Goal: Transaction & Acquisition: Purchase product/service

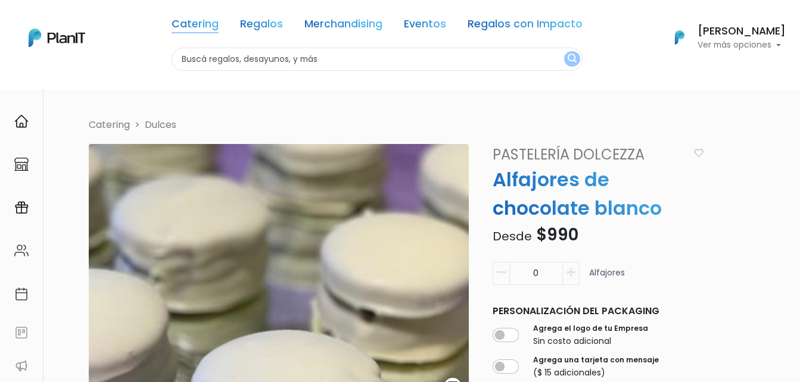
click at [206, 20] on link "Catering" at bounding box center [195, 26] width 47 height 14
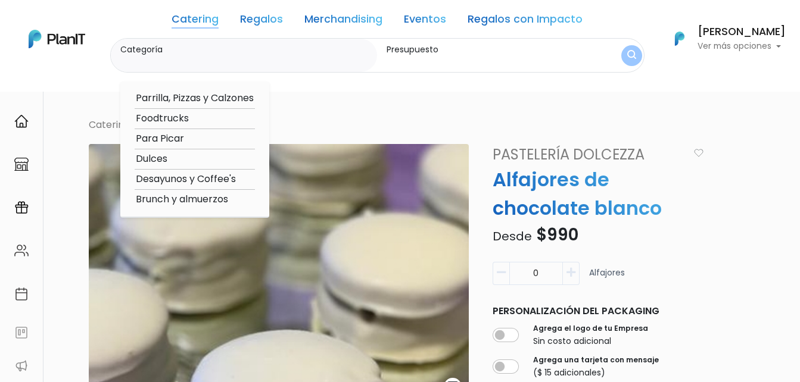
click at [180, 95] on option "Parrilla, Pizzas y Calzones" at bounding box center [195, 98] width 120 height 15
type input "Parrilla, Pizzas y Calzones"
type input "$0 - $1000"
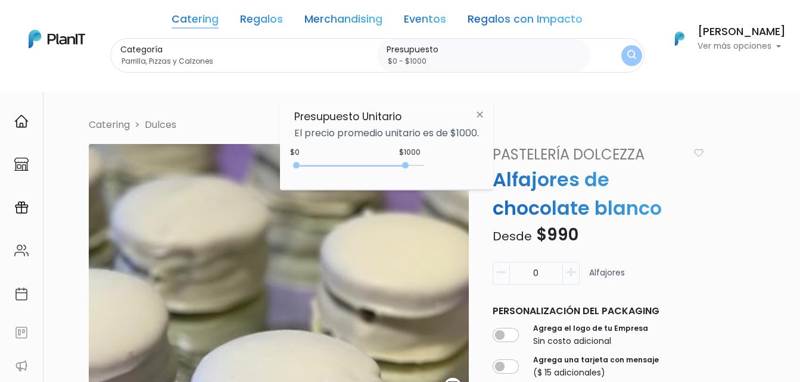
click at [631, 52] on img "submit" at bounding box center [631, 55] width 9 height 11
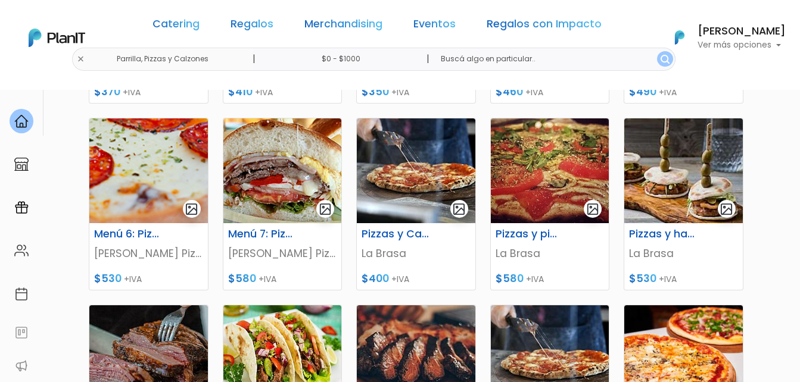
scroll to position [357, 0]
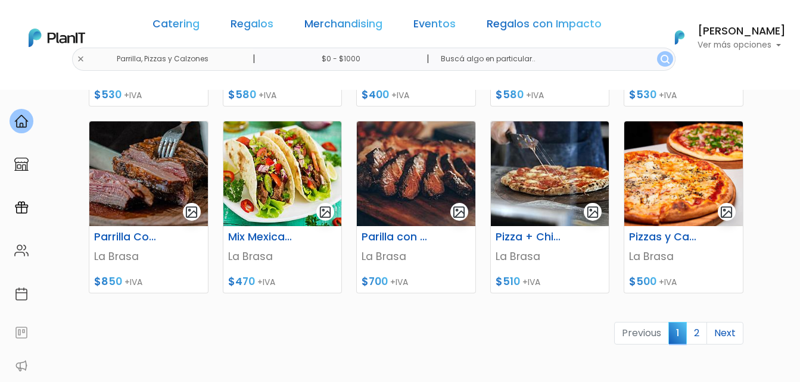
scroll to position [536, 0]
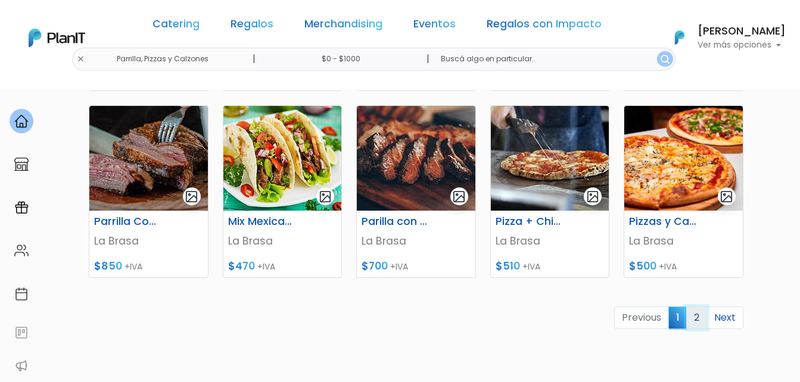
click at [701, 319] on link "2" at bounding box center [696, 318] width 21 height 23
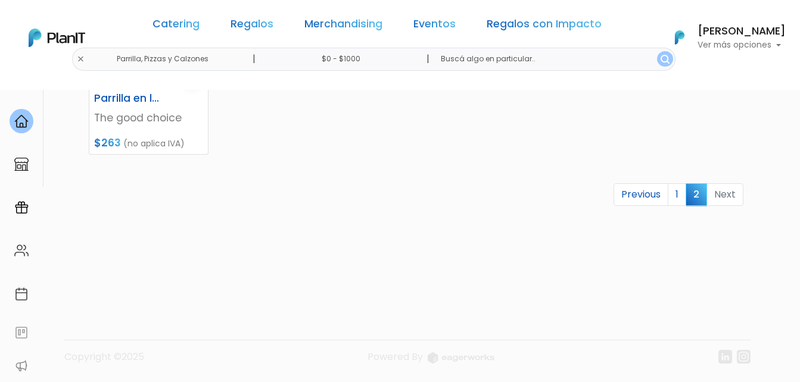
scroll to position [286, 0]
click at [677, 194] on link "1" at bounding box center [677, 194] width 18 height 23
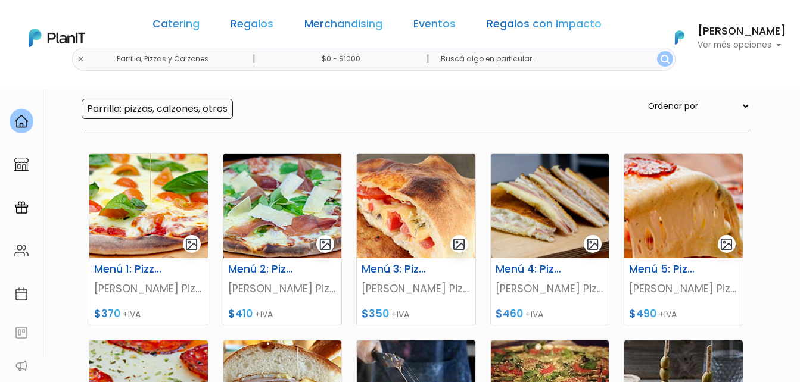
scroll to position [119, 0]
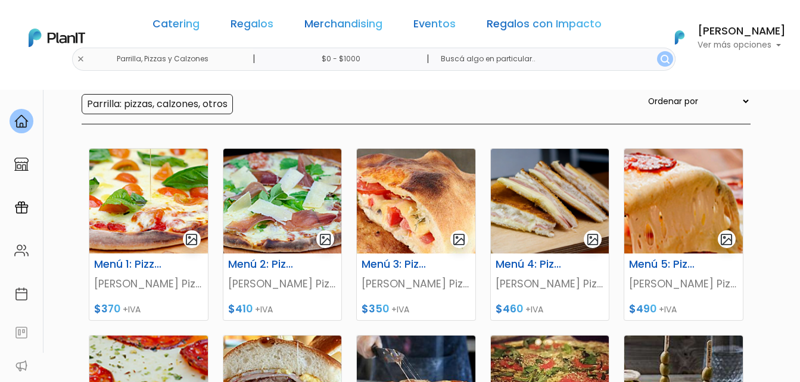
click at [737, 102] on select "Ordenar por Menor Precio Mayor Precio Reviews Últimos ingresos" at bounding box center [698, 101] width 105 height 13
select select "0"
click at [670, 95] on select "Ordenar por Menor Precio Mayor Precio Reviews Últimos ingresos" at bounding box center [698, 101] width 105 height 13
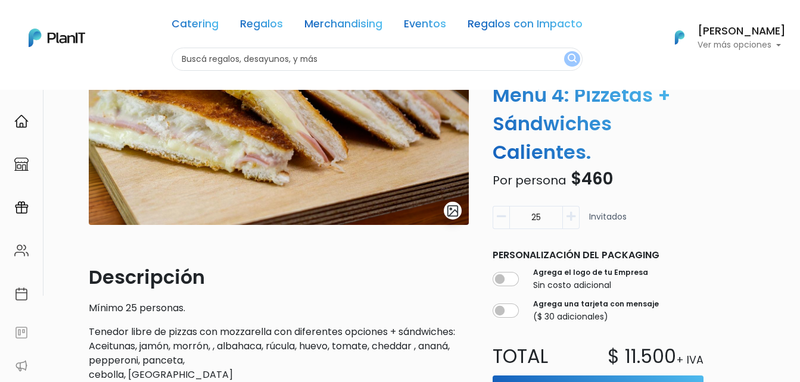
scroll to position [179, 0]
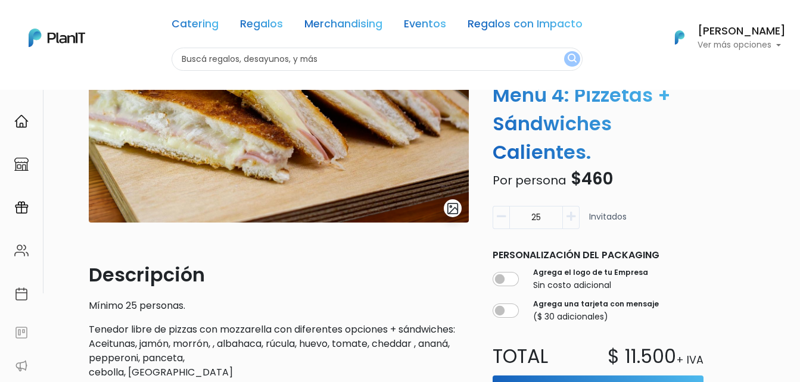
drag, startPoint x: 551, startPoint y: 194, endPoint x: 493, endPoint y: 195, distance: 57.8
click at [493, 206] on div "25" at bounding box center [536, 217] width 87 height 23
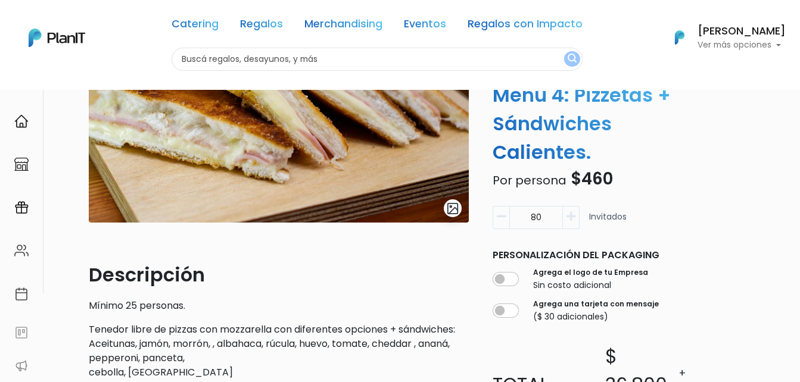
type input "80"
click at [762, 193] on div "Volver Catering Parrilla, Pizzas y Calzones slide 1 of 1 Descripción Mínimo 25 …" at bounding box center [400, 279] width 800 height 736
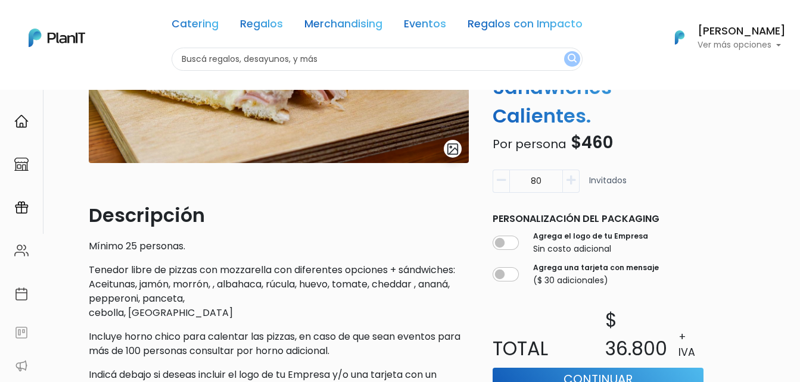
scroll to position [0, 0]
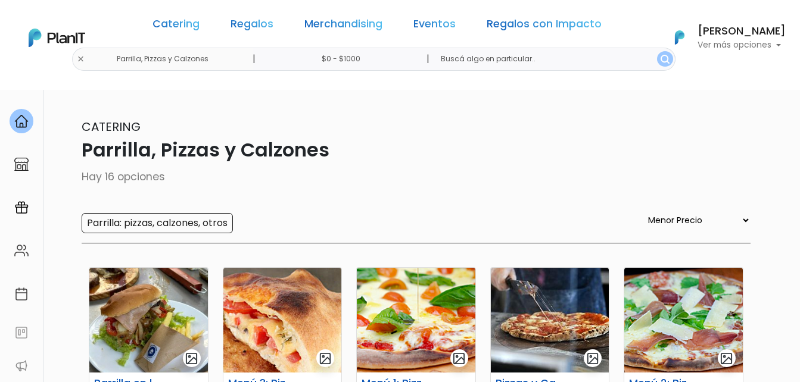
select select "0"
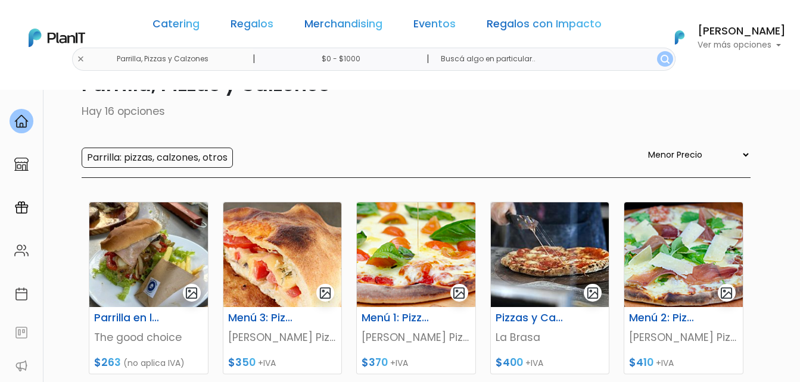
scroll to position [179, 0]
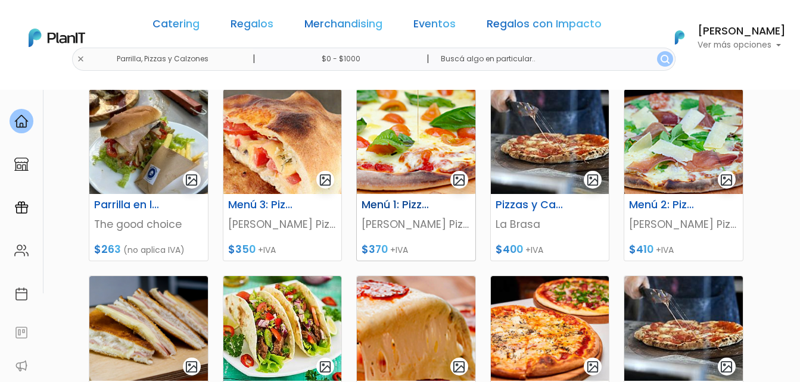
click at [399, 137] on img at bounding box center [416, 141] width 119 height 105
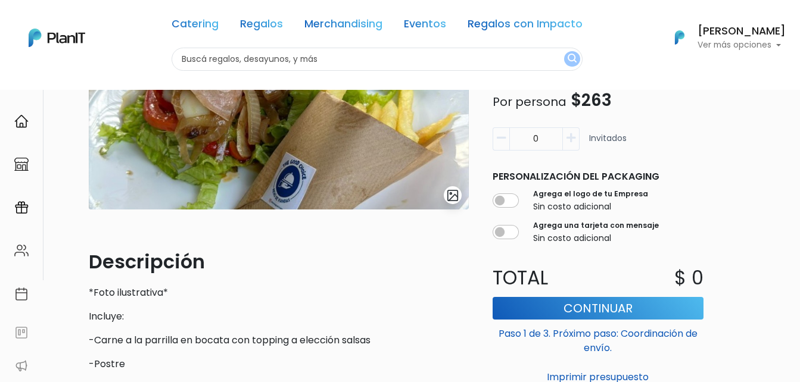
scroll to position [119, 0]
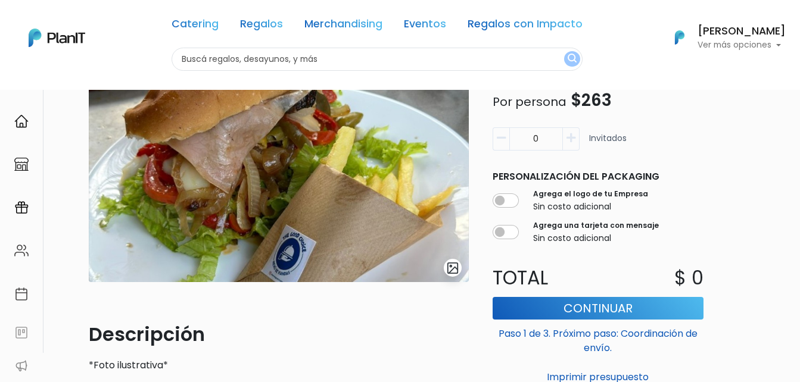
drag, startPoint x: 528, startPoint y: 141, endPoint x: 568, endPoint y: 141, distance: 40.5
click at [568, 141] on div "0" at bounding box center [536, 138] width 87 height 23
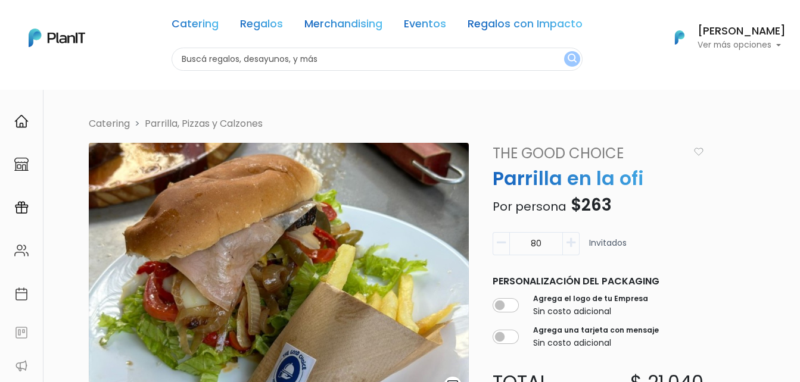
scroll to position [0, 0]
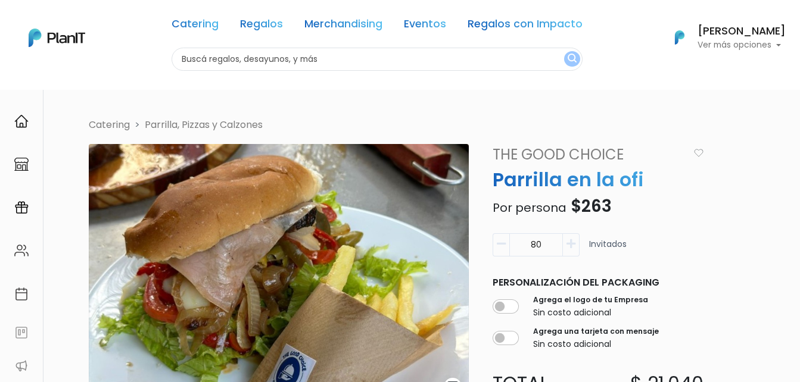
type input "80"
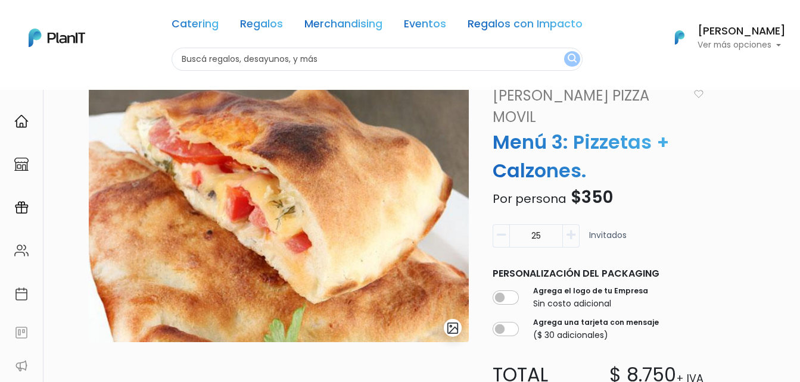
scroll to position [60, 0]
drag, startPoint x: 519, startPoint y: 217, endPoint x: 616, endPoint y: 211, distance: 97.3
click at [614, 224] on div "25 Invitados" at bounding box center [598, 240] width 211 height 33
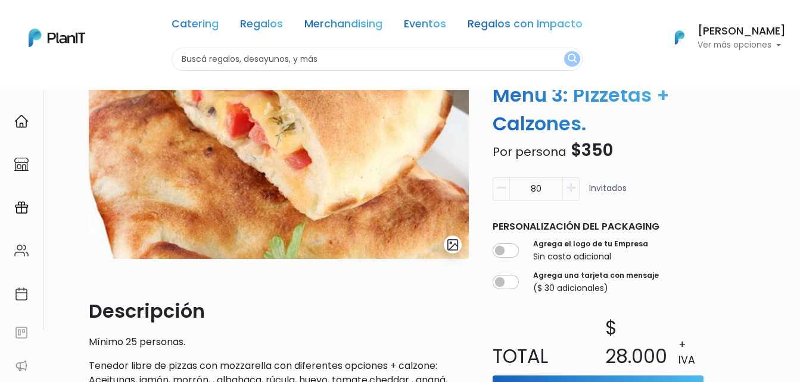
scroll to position [0, 0]
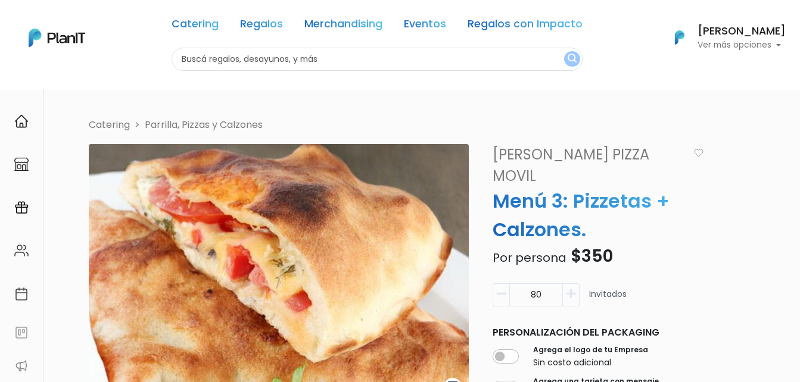
type input "80"
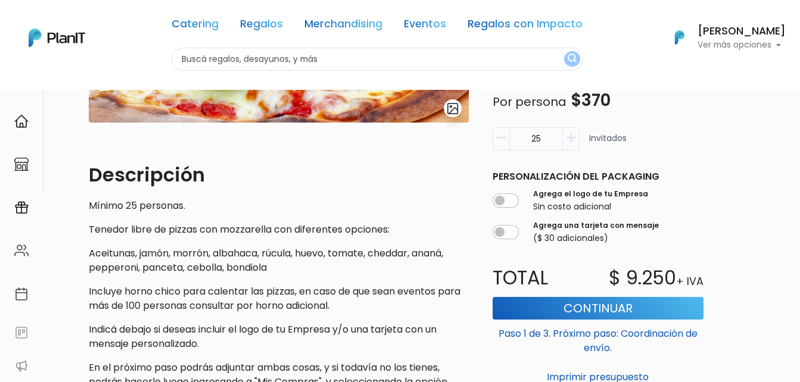
scroll to position [298, 0]
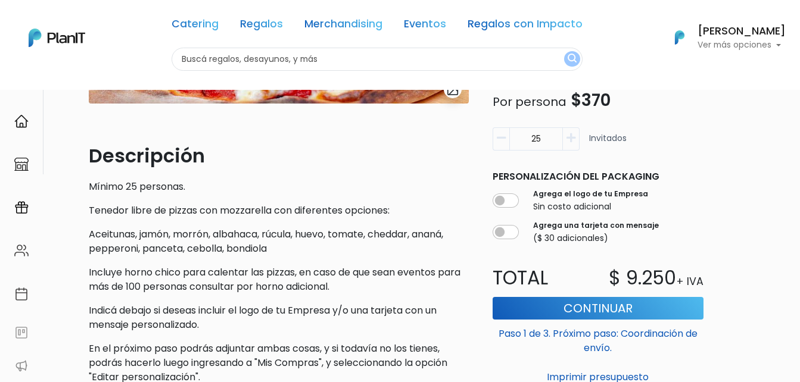
drag, startPoint x: 554, startPoint y: 137, endPoint x: 517, endPoint y: 139, distance: 37.0
click at [517, 138] on input "25" at bounding box center [536, 138] width 54 height 23
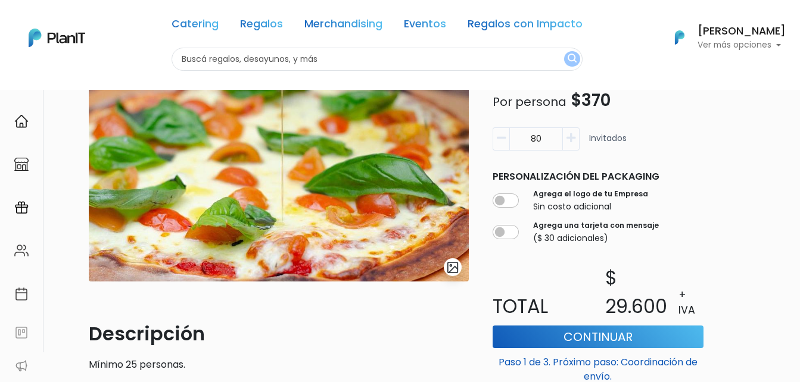
scroll to position [119, 0]
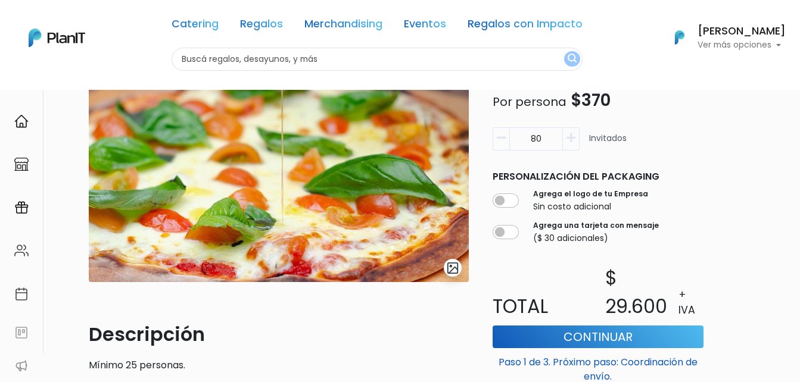
drag, startPoint x: 526, startPoint y: 139, endPoint x: 558, endPoint y: 139, distance: 32.2
click at [558, 139] on input "80" at bounding box center [536, 138] width 54 height 23
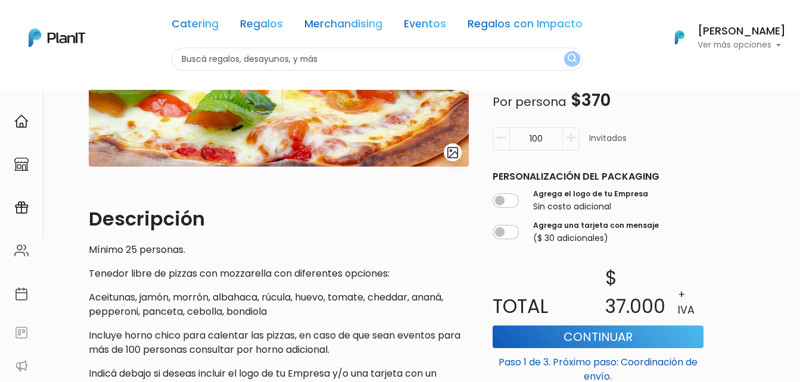
scroll to position [0, 0]
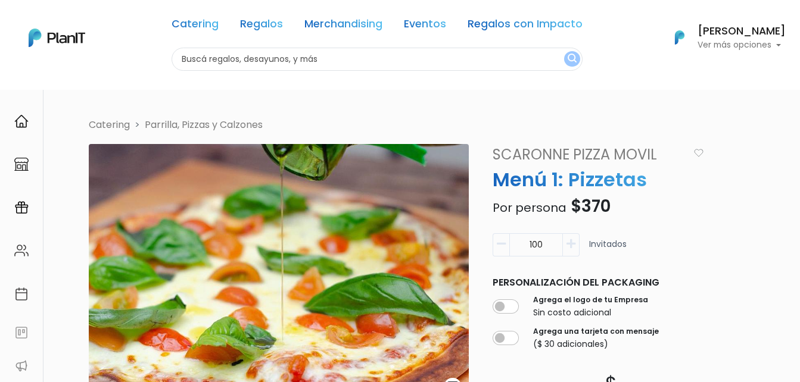
type input "100"
